Goal: Task Accomplishment & Management: Manage account settings

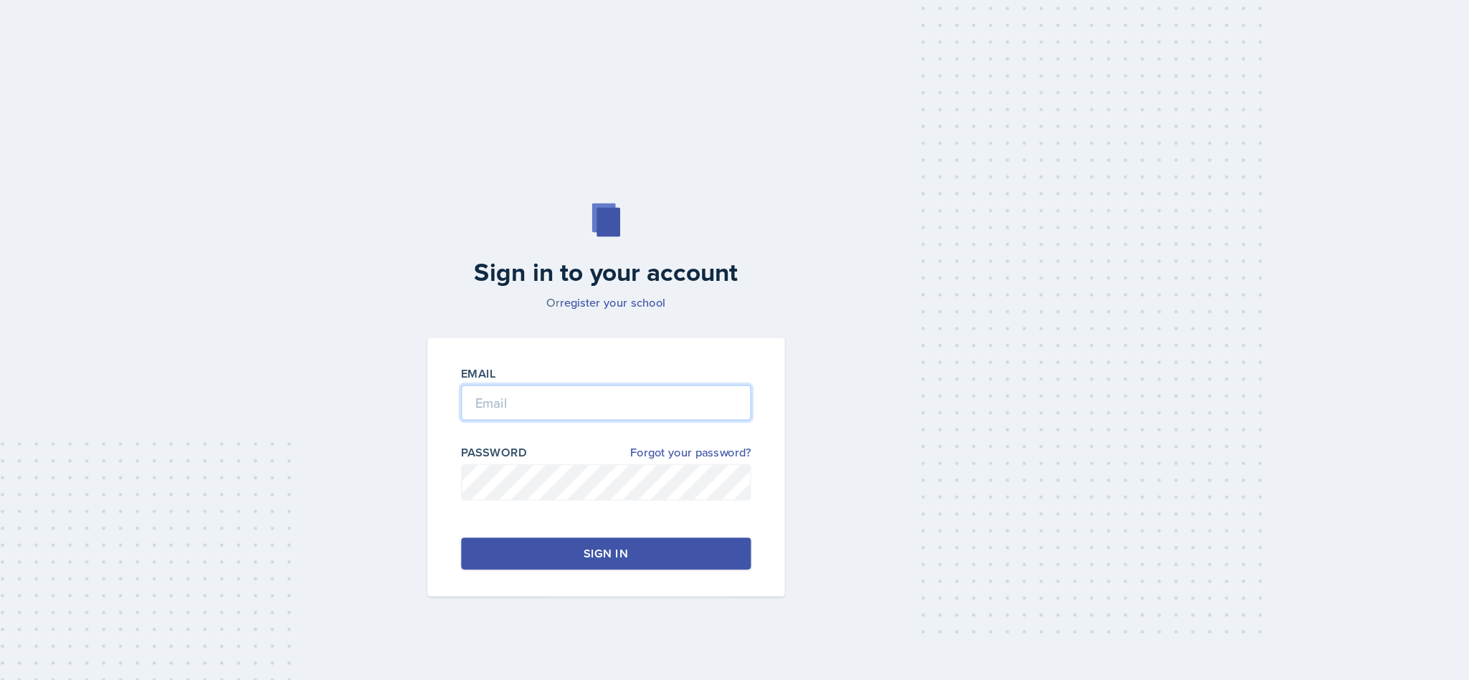
type input "[EMAIL_ADDRESS][DOMAIN_NAME]"
click at [800, 474] on button "Sign in" at bounding box center [734, 470] width 247 height 27
